Goal: Use online tool/utility: Utilize a website feature to perform a specific function

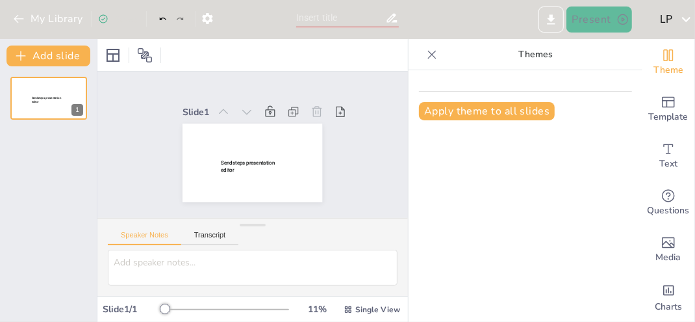
type input "New Sendsteps"
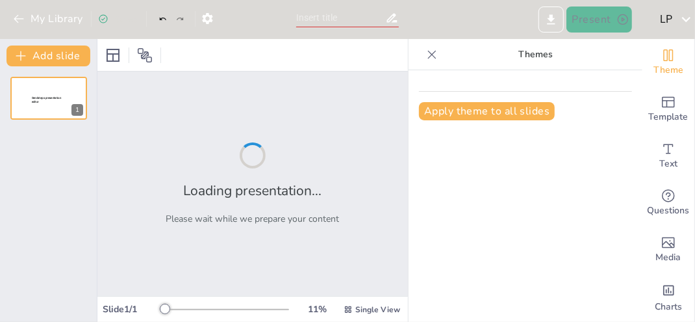
type input "Imported ATM_Cash_Withdrawal_Limits.pptx"
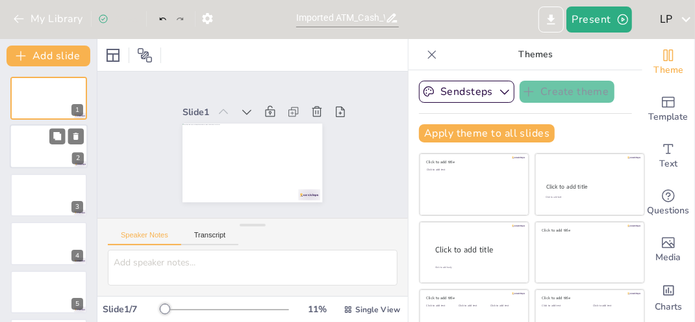
click at [51, 153] on div at bounding box center [49, 147] width 78 height 44
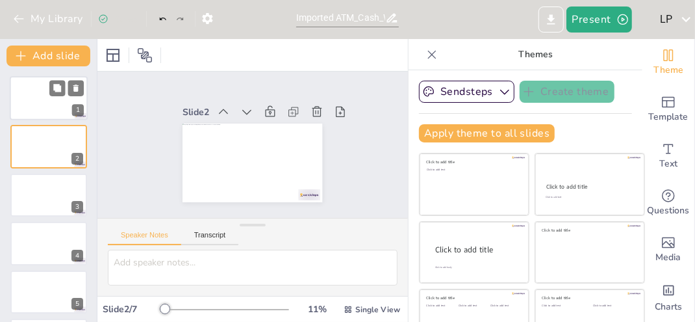
click at [40, 101] on div at bounding box center [49, 98] width 78 height 44
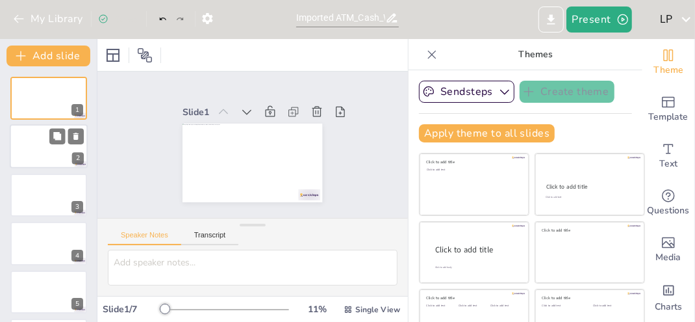
click at [41, 141] on div at bounding box center [49, 147] width 78 height 44
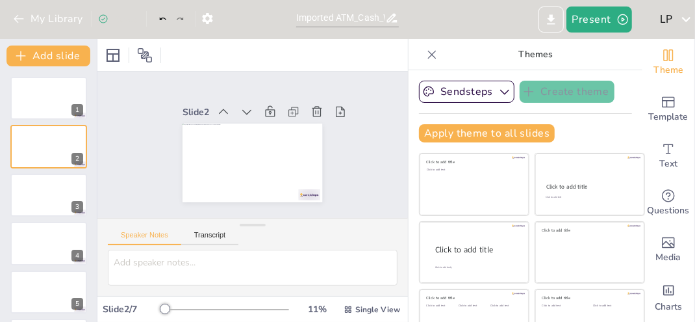
click at [525, 51] on p "Themes" at bounding box center [536, 54] width 187 height 31
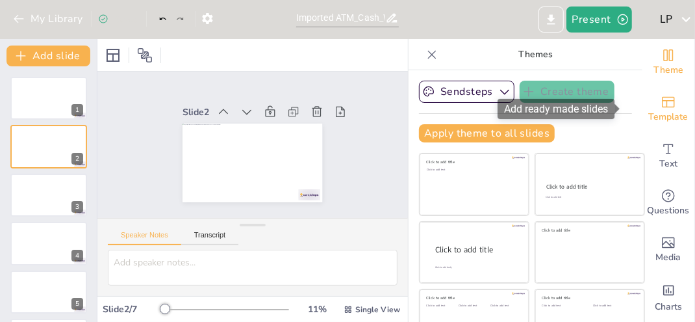
click at [661, 105] on icon "Add ready made slides" at bounding box center [669, 102] width 16 height 16
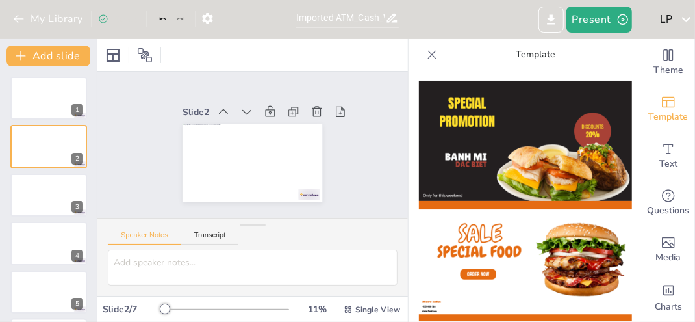
click at [549, 153] on img at bounding box center [525, 141] width 213 height 120
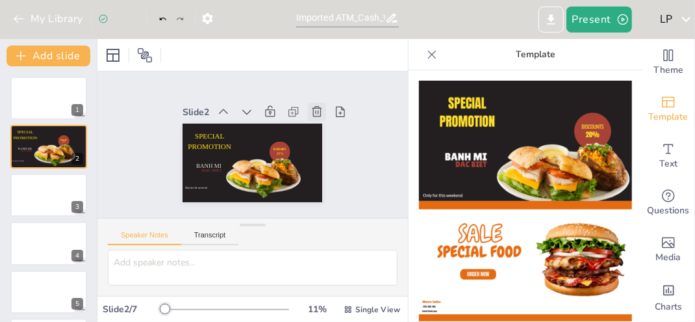
click at [313, 106] on icon at bounding box center [317, 111] width 13 height 13
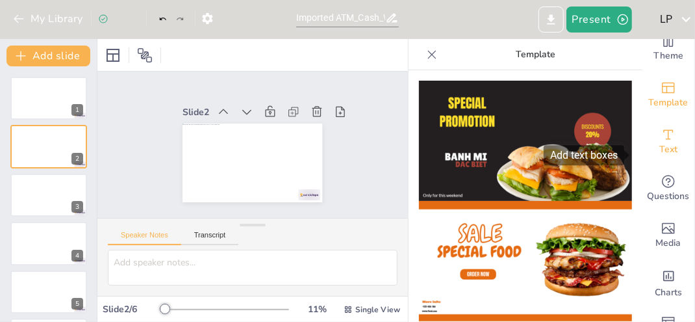
scroll to position [55, 0]
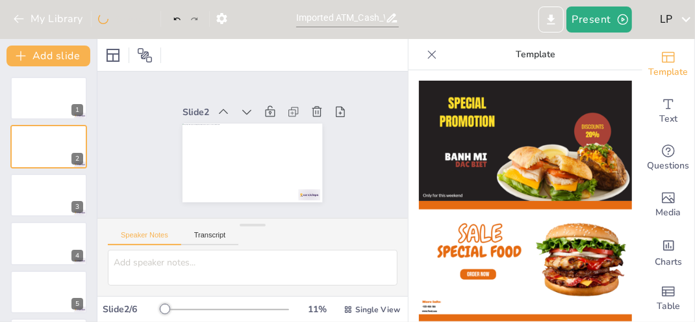
click at [426, 55] on icon at bounding box center [432, 54] width 13 height 13
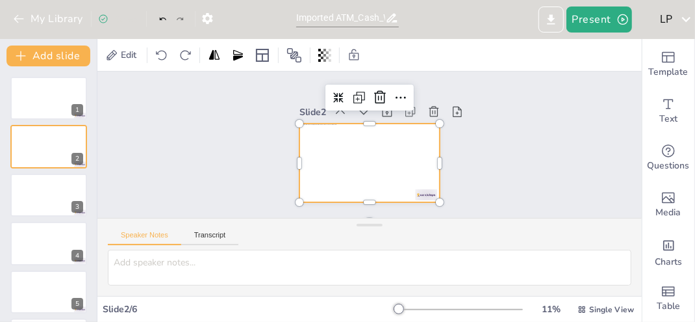
click at [361, 154] on div at bounding box center [370, 162] width 140 height 79
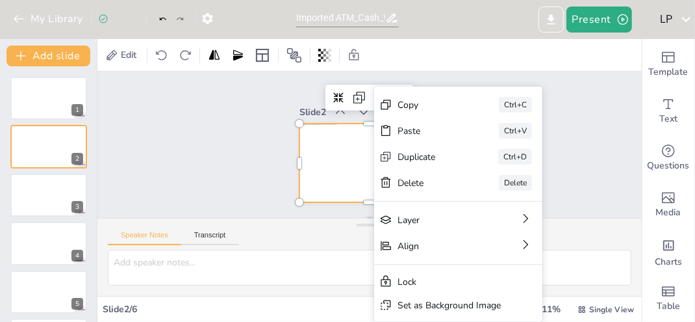
drag, startPoint x: 412, startPoint y: 214, endPoint x: 346, endPoint y: 157, distance: 87.1
click at [346, 157] on div "Slide 1 Slide 2 Slide 3 Slide 4 Slide 5 Slide 6 Copy Ctrl+C Paste Ctrl+V Duplic…" at bounding box center [369, 144] width 545 height 146
click at [340, 155] on div at bounding box center [370, 162] width 140 height 79
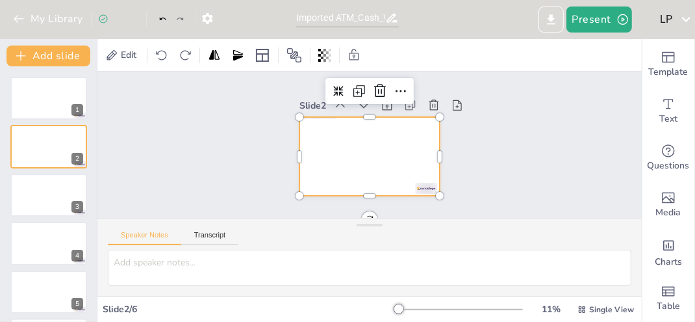
scroll to position [0, 0]
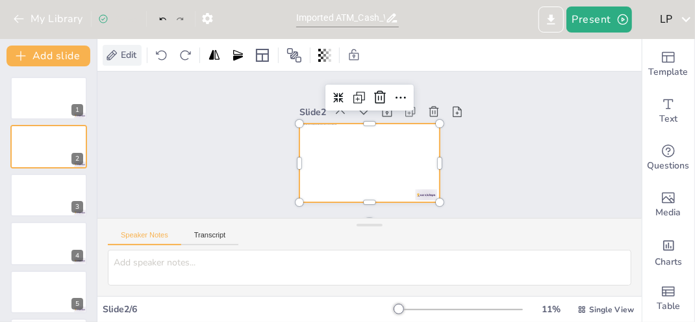
click at [123, 57] on span "Edit" at bounding box center [128, 55] width 21 height 12
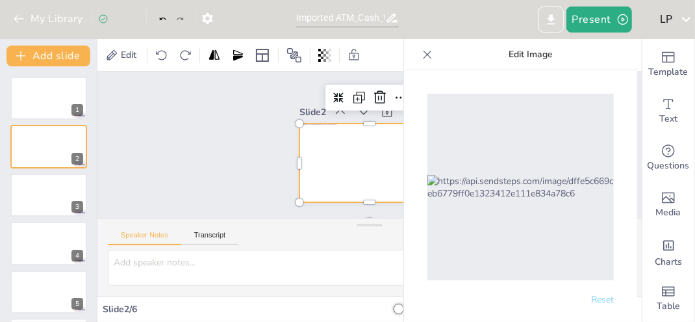
drag, startPoint x: 502, startPoint y: 156, endPoint x: 484, endPoint y: 164, distance: 20.4
click at [484, 175] on img at bounding box center [521, 187] width 187 height 25
click at [428, 55] on icon at bounding box center [428, 54] width 8 height 8
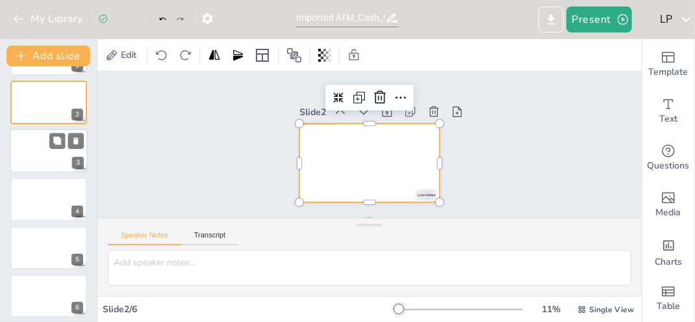
scroll to position [50, 0]
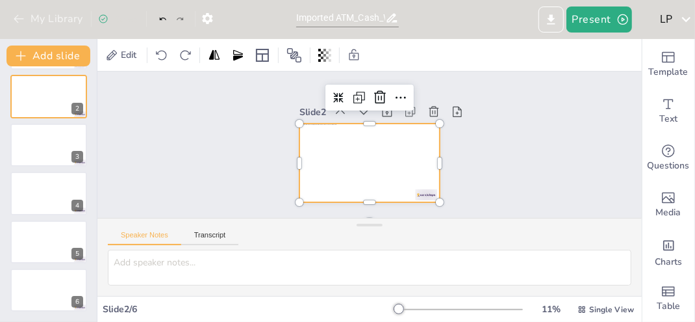
click at [19, 16] on icon "button" at bounding box center [18, 18] width 13 height 13
